Goal: Contribute content

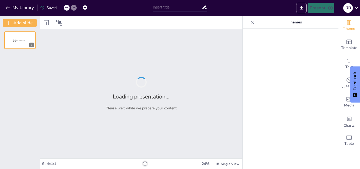
type input "Emprender para Vivir: La Sinergia entre Vida y Negocio"
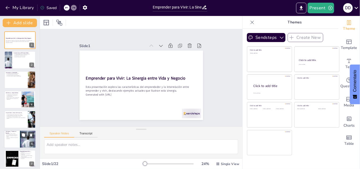
checkbox input "true"
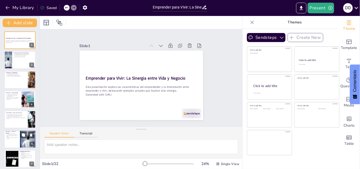
checkbox input "true"
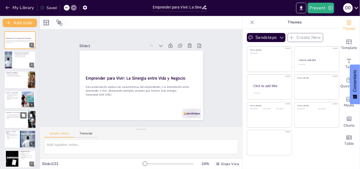
checkbox input "true"
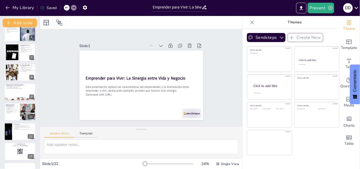
checkbox input "true"
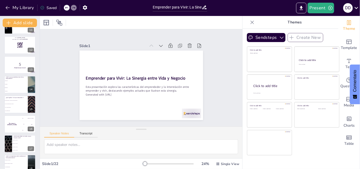
scroll to position [293, 0]
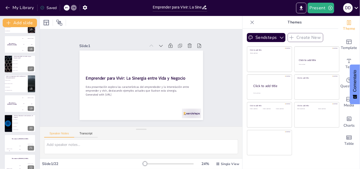
checkbox input "true"
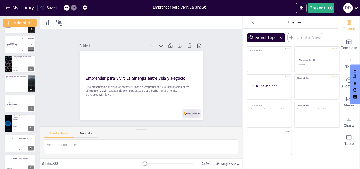
checkbox input "true"
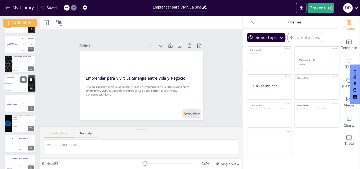
checkbox input "true"
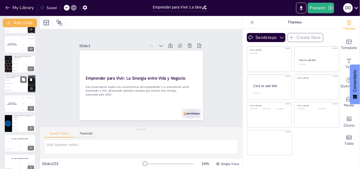
checkbox input "true"
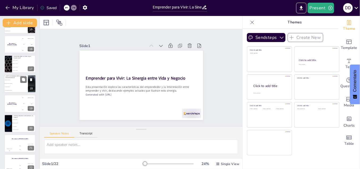
checkbox input "true"
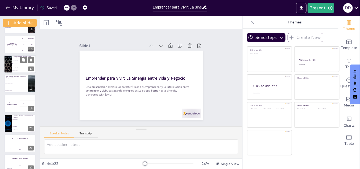
checkbox input "true"
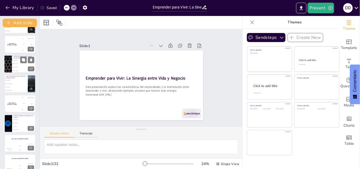
checkbox input "true"
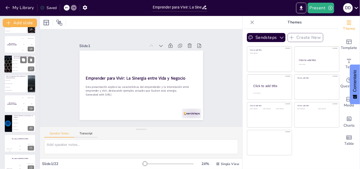
checkbox input "true"
click at [15, 64] on li "[PERSON_NAME]" at bounding box center [24, 63] width 24 height 3
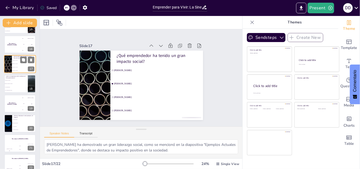
type textarea "[PERSON_NAME] ha demostrado un gran liderazgo social, como se mencionó en la di…"
checkbox input "true"
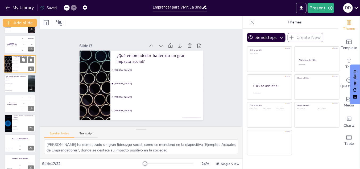
checkbox input "true"
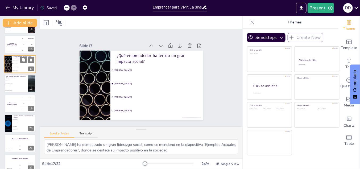
checkbox input "true"
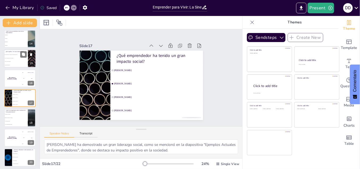
checkbox input "true"
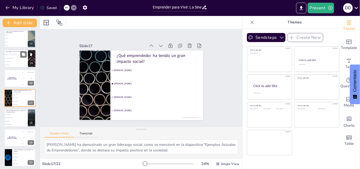
checkbox input "true"
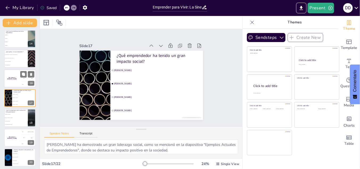
checkbox input "true"
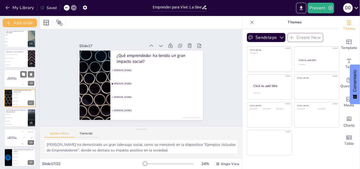
checkbox input "true"
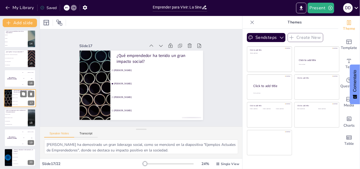
checkbox input "true"
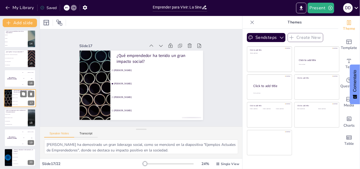
checkbox input "true"
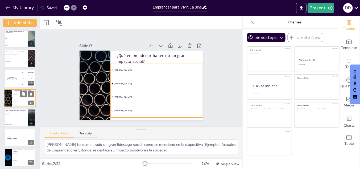
checkbox input "true"
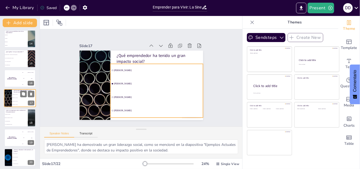
checkbox input "true"
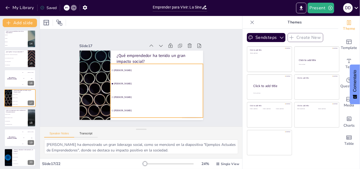
checkbox input "true"
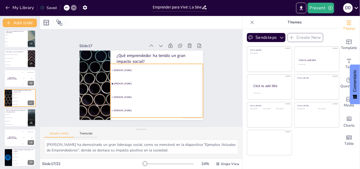
checkbox input "true"
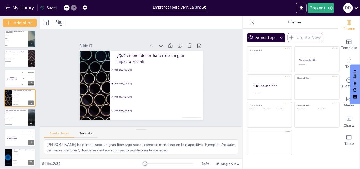
checkbox input "true"
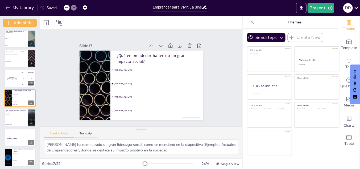
checkbox input "true"
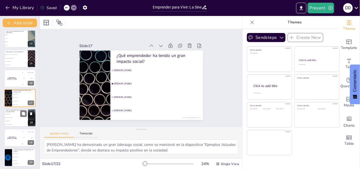
checkbox input "true"
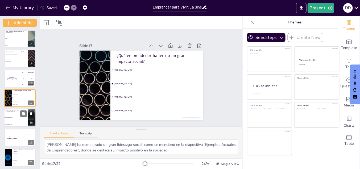
checkbox input "true"
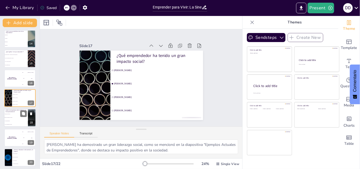
checkbox input "true"
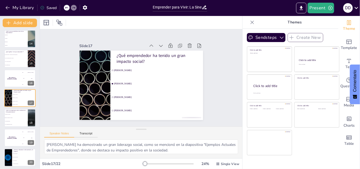
checkbox input "true"
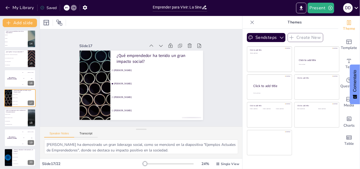
checkbox input "true"
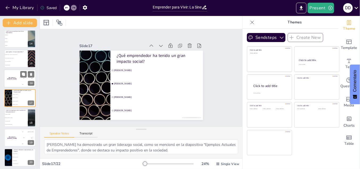
checkbox input "true"
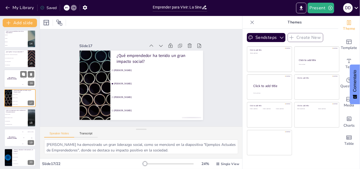
checkbox input "true"
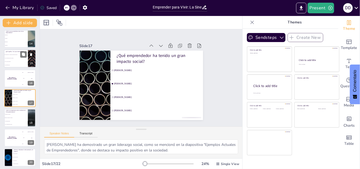
checkbox input "true"
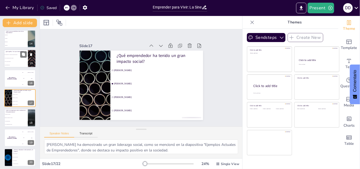
checkbox input "true"
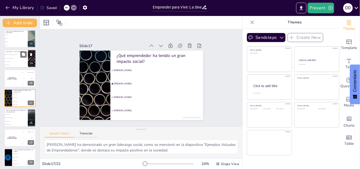
checkbox input "true"
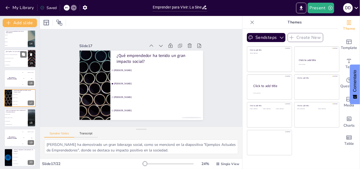
checkbox input "true"
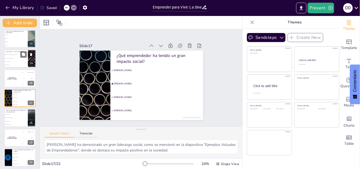
checkbox input "true"
click at [9, 62] on span "Solo se trata de negocios" at bounding box center [16, 62] width 23 height 1
type textarea ""Vivir para emprender" implica que la vida personal y los negocios están interc…"
checkbox input "true"
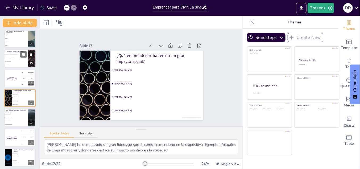
checkbox input "true"
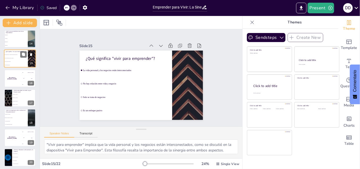
scroll to position [219, 0]
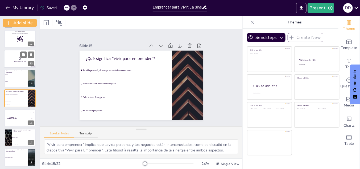
checkbox input "true"
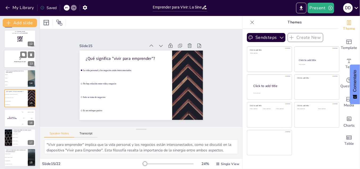
checkbox input "true"
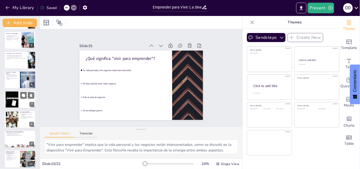
click at [19, 105] on div at bounding box center [20, 100] width 32 height 18
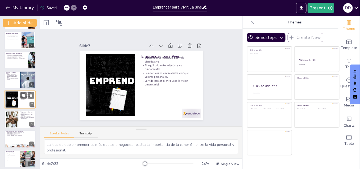
scroll to position [61, 0]
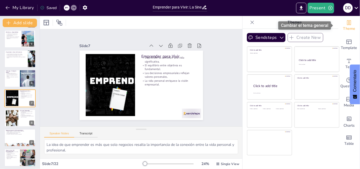
click at [346, 22] on icon "Change the overall theme" at bounding box center [349, 22] width 6 height 6
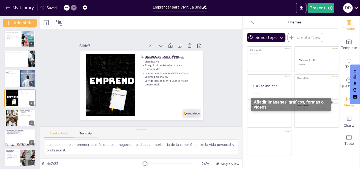
click at [346, 101] on icon "Add images, graphics, shapes or video" at bounding box center [349, 99] width 6 height 6
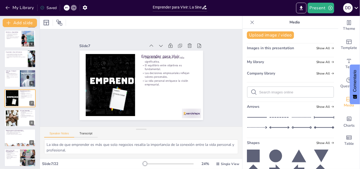
scroll to position [0, 0]
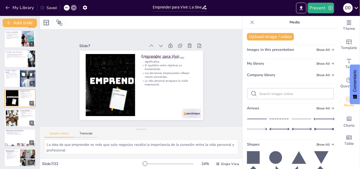
click at [14, 80] on div at bounding box center [20, 78] width 32 height 18
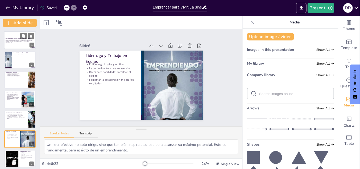
click at [18, 36] on div at bounding box center [20, 40] width 32 height 18
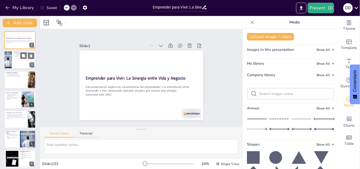
click at [14, 58] on div at bounding box center [20, 60] width 32 height 18
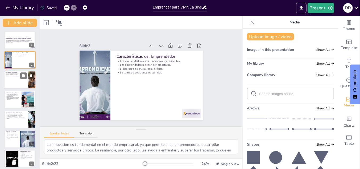
click at [13, 77] on div at bounding box center [20, 80] width 32 height 18
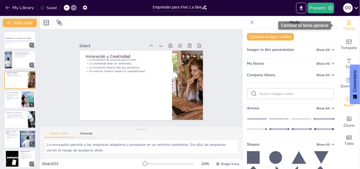
click at [346, 25] on icon "Change the overall theme" at bounding box center [349, 22] width 6 height 6
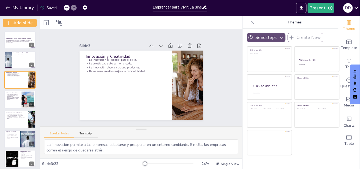
click at [252, 35] on button "Sendsteps" at bounding box center [266, 37] width 39 height 9
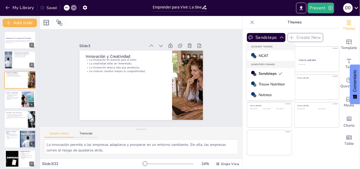
click at [264, 56] on span "NCAT" at bounding box center [264, 55] width 10 height 5
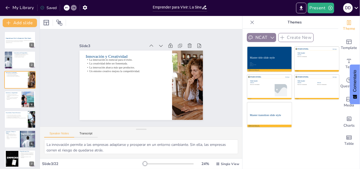
click at [270, 35] on icon "button" at bounding box center [272, 37] width 5 height 5
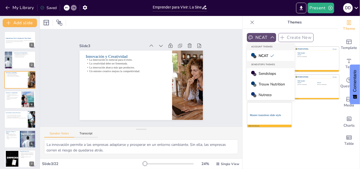
click at [266, 92] on span "Nutreco" at bounding box center [265, 94] width 13 height 5
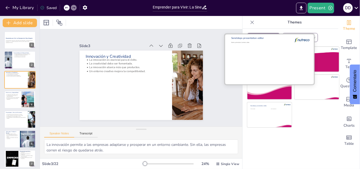
click at [274, 36] on div "Sendsteps presentation editor" at bounding box center [259, 38] width 56 height 5
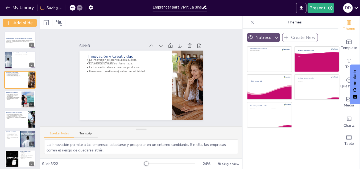
scroll to position [35, 0]
click at [265, 35] on button "Nutreco" at bounding box center [263, 37] width 33 height 9
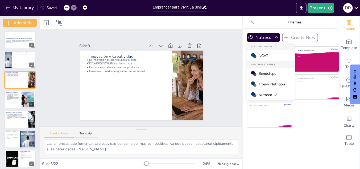
click at [269, 84] on span "Trouw Nutrition" at bounding box center [272, 84] width 26 height 5
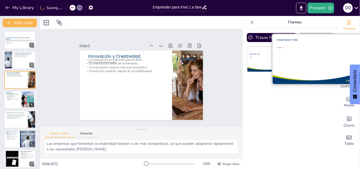
click at [301, 34] on div "Presentation Title Subtitle" at bounding box center [316, 34] width 89 height 0
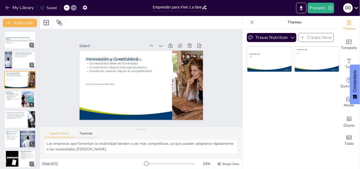
click at [355, 9] on icon at bounding box center [356, 7] width 7 height 7
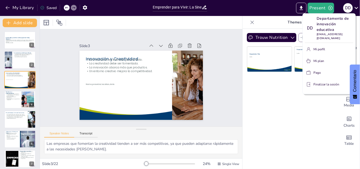
click at [321, 84] on font "Finalizar la sesión" at bounding box center [327, 84] width 26 height 4
